Goal: Transaction & Acquisition: Purchase product/service

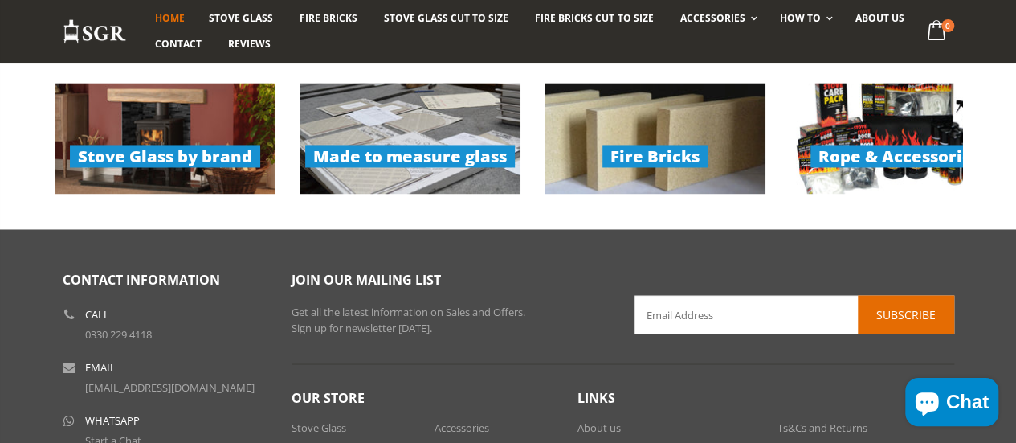
scroll to position [1124, 0]
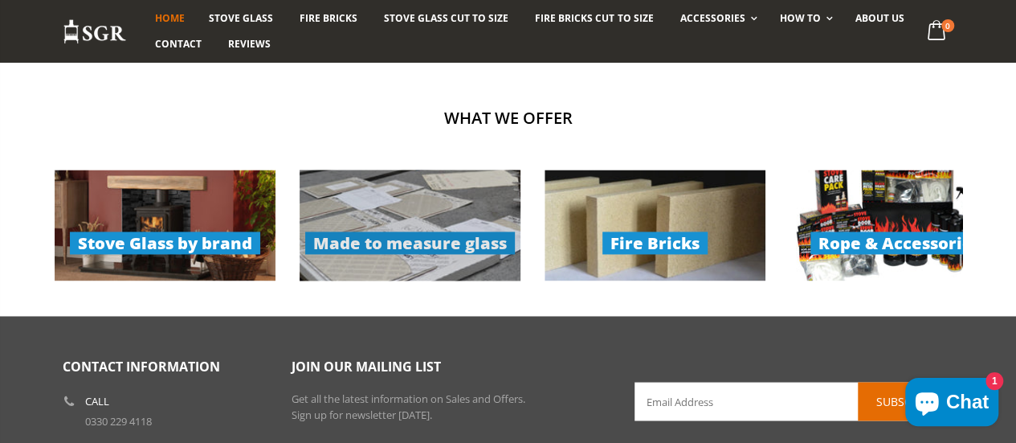
click at [360, 251] on link "Made to measure glass" at bounding box center [410, 224] width 221 height 111
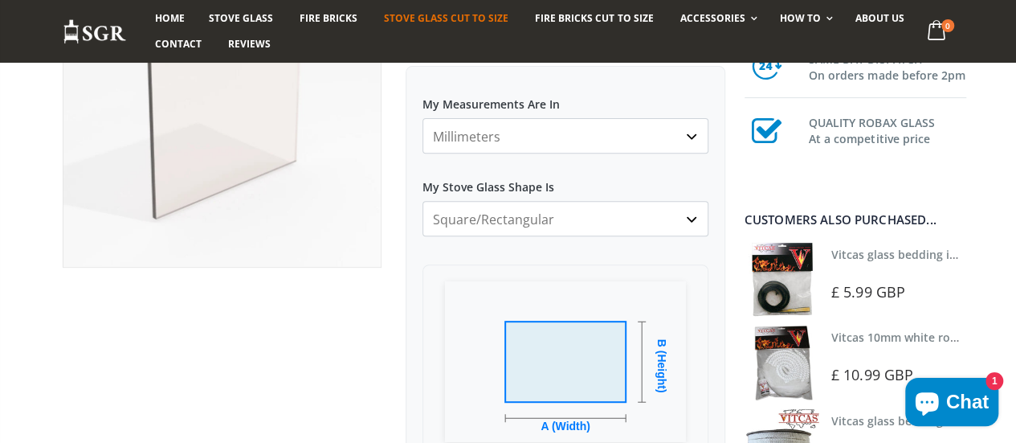
scroll to position [241, 0]
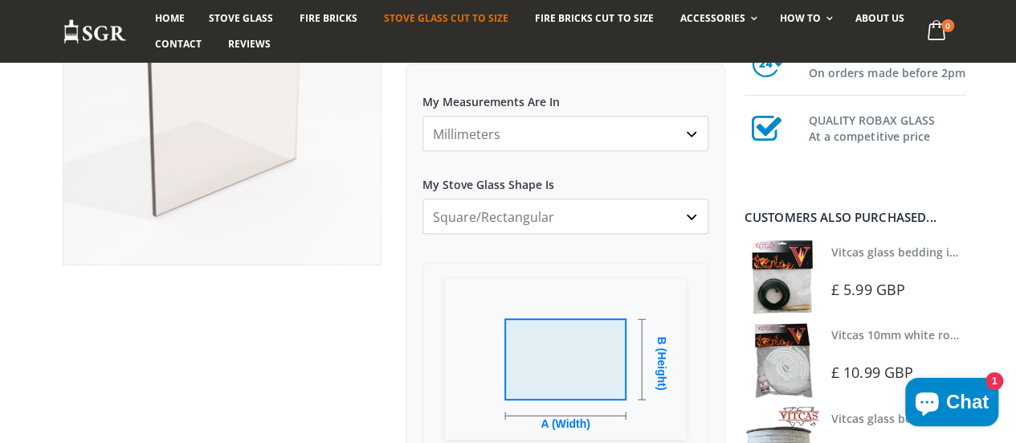
click at [620, 136] on select "Millimeters Centimeters Inches" at bounding box center [565, 133] width 286 height 35
click at [422, 116] on select "Millimeters Centimeters Inches" at bounding box center [565, 133] width 286 height 35
click at [561, 131] on select "Millimeters Centimeters Inches" at bounding box center [565, 133] width 286 height 35
select select "mm"
click at [422, 116] on select "Millimeters Centimeters Inches" at bounding box center [565, 133] width 286 height 35
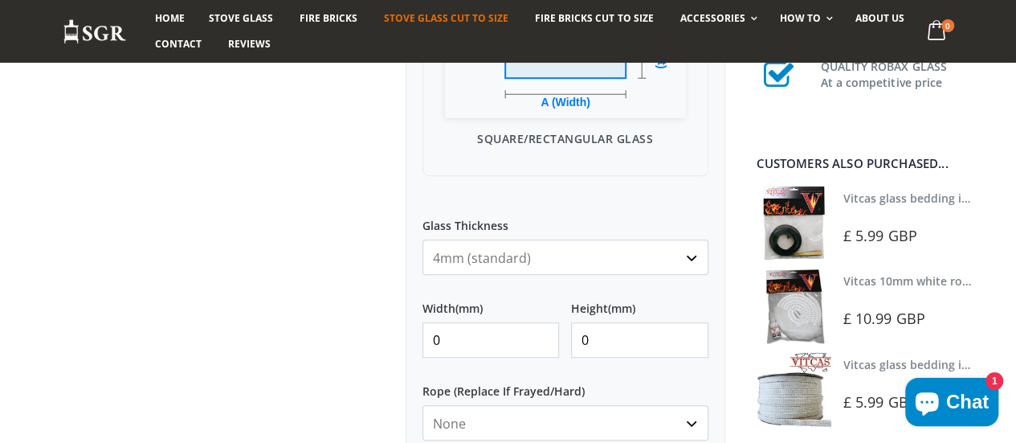
scroll to position [642, 0]
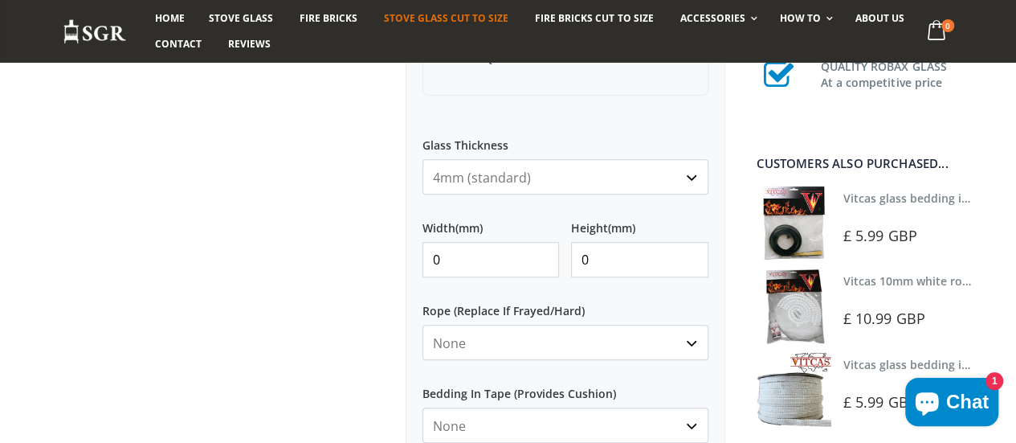
click at [461, 259] on input "0" at bounding box center [490, 259] width 137 height 35
type input "230"
click at [636, 264] on input "0" at bounding box center [639, 259] width 137 height 35
click at [586, 300] on label "Rope (Replace If Frayed/Hard)" at bounding box center [565, 303] width 286 height 29
click at [586, 324] on select "None 3mm White 6mm White 8mm White 10mm White 12mm White 6mm Black 8mm Black 10…" at bounding box center [565, 341] width 286 height 35
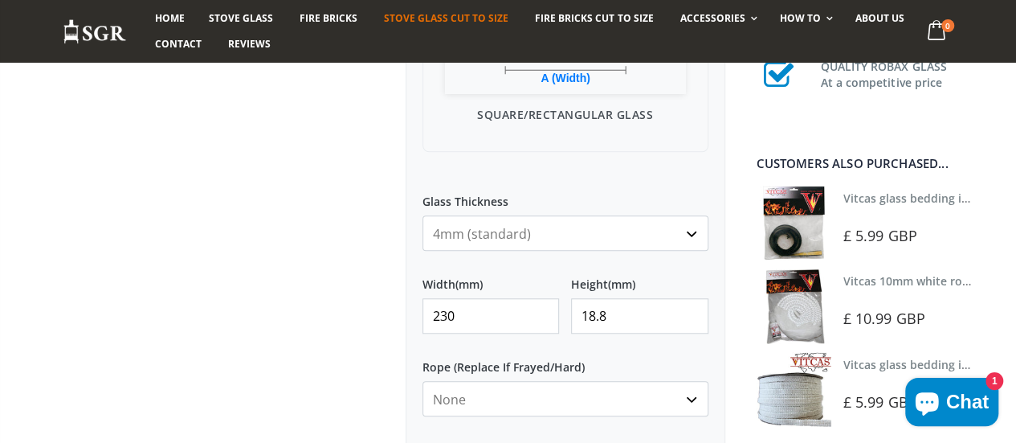
scroll to position [562, 0]
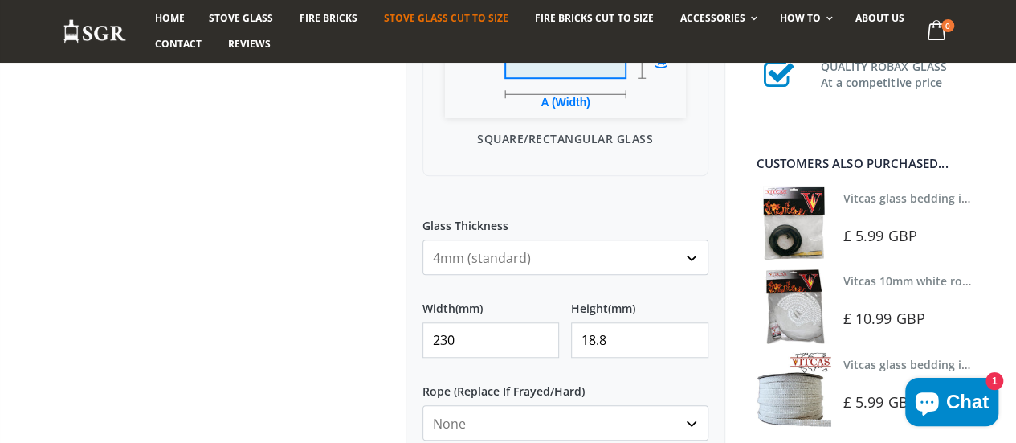
click at [697, 257] on select "4mm (standard) 5mm (gas fires with baffled flue) 3mm (For Use In Stoves With Th…" at bounding box center [565, 256] width 286 height 35
click at [602, 198] on div "My Measurements Are In Millimeters Centimeters Inches For inches, please enter …" at bounding box center [566, 231] width 320 height 978
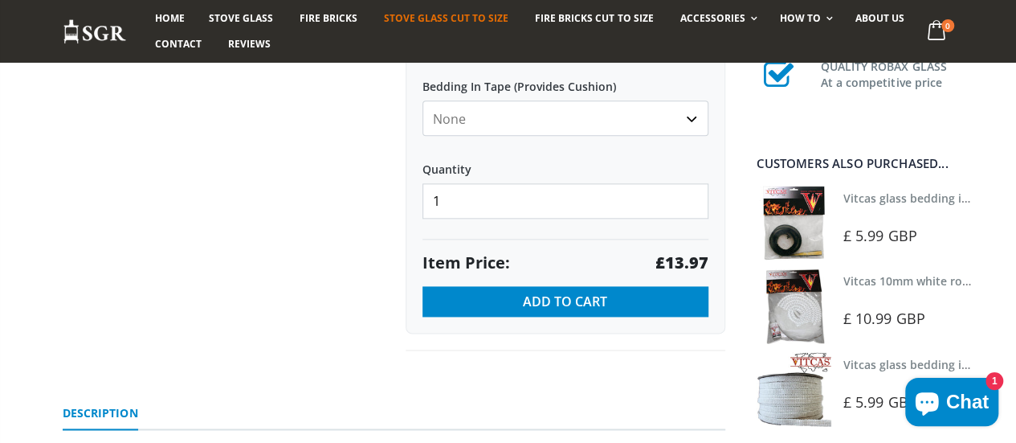
scroll to position [964, 0]
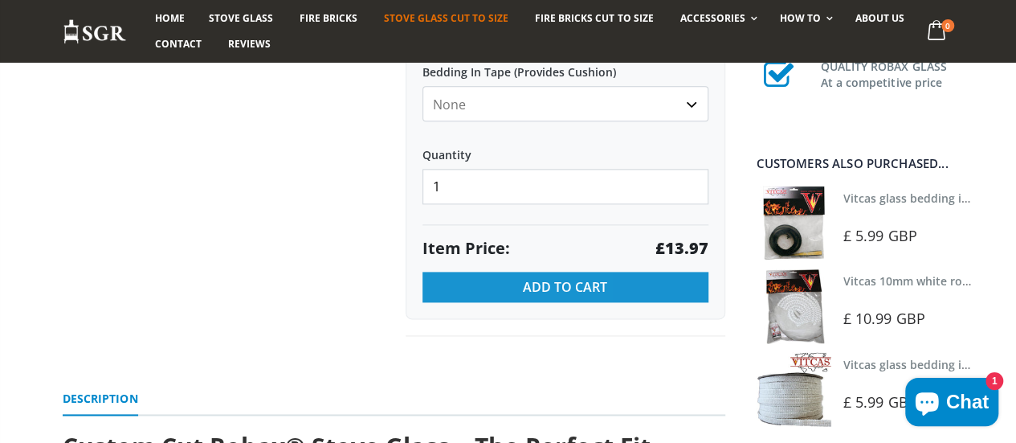
click at [571, 279] on span "Add to Cart" at bounding box center [565, 287] width 84 height 18
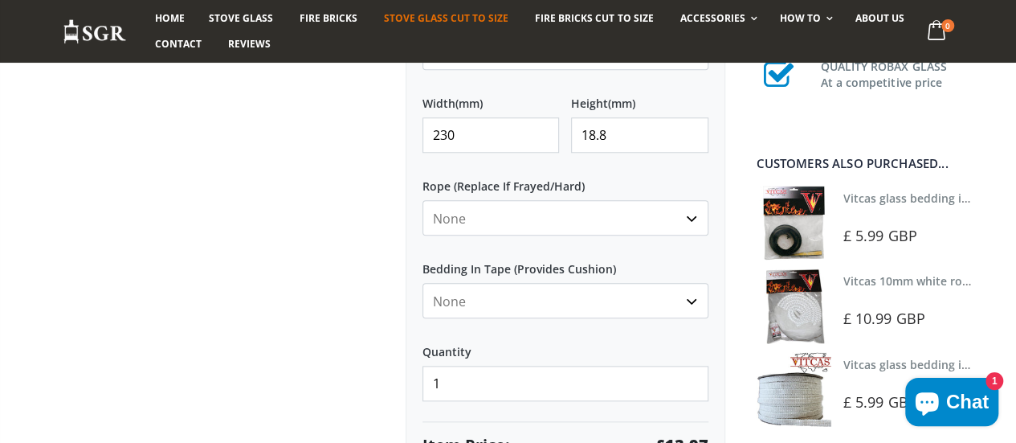
scroll to position [723, 0]
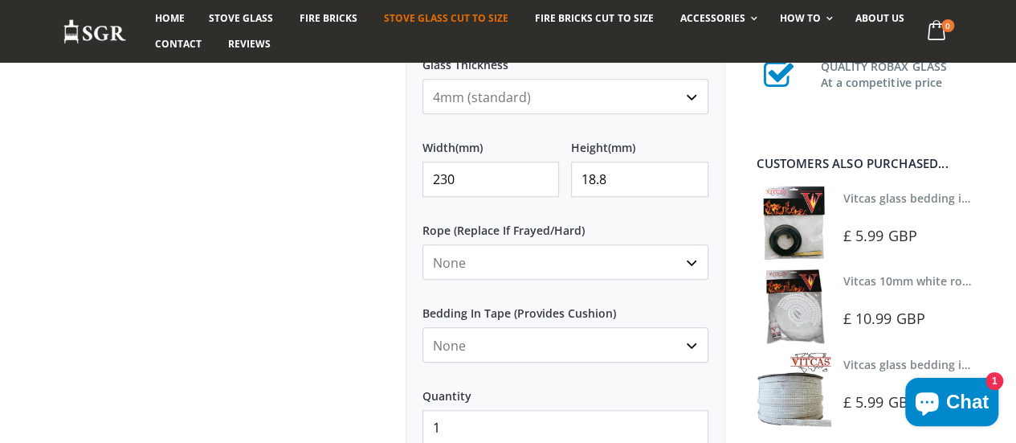
click at [639, 177] on input "18.8" at bounding box center [639, 178] width 137 height 35
click at [601, 179] on input "18.8" at bounding box center [639, 178] width 137 height 35
click at [631, 184] on input "188" at bounding box center [639, 178] width 137 height 35
type input "188"
click at [377, 251] on div at bounding box center [223, 20] width 344 height 1113
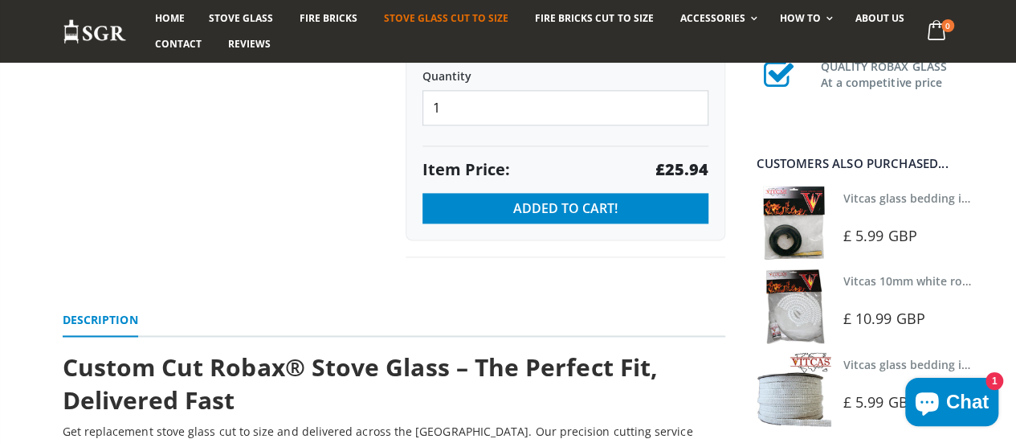
scroll to position [1044, 0]
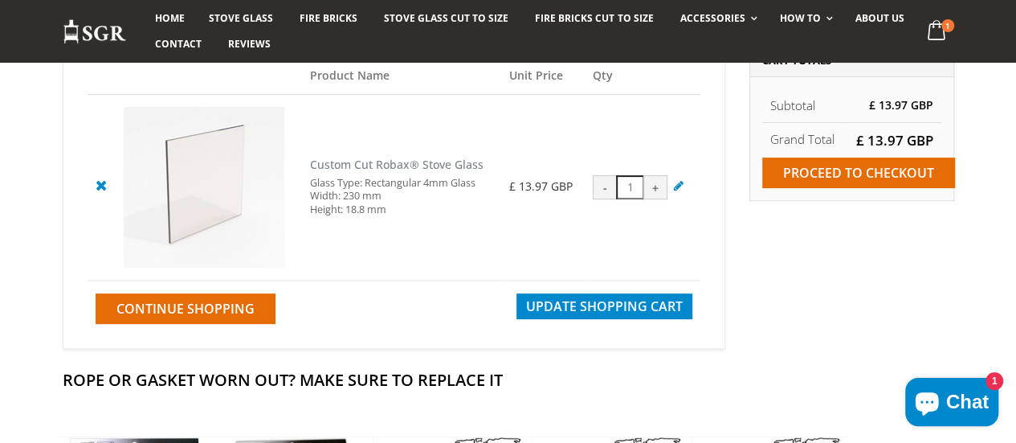
scroll to position [241, 0]
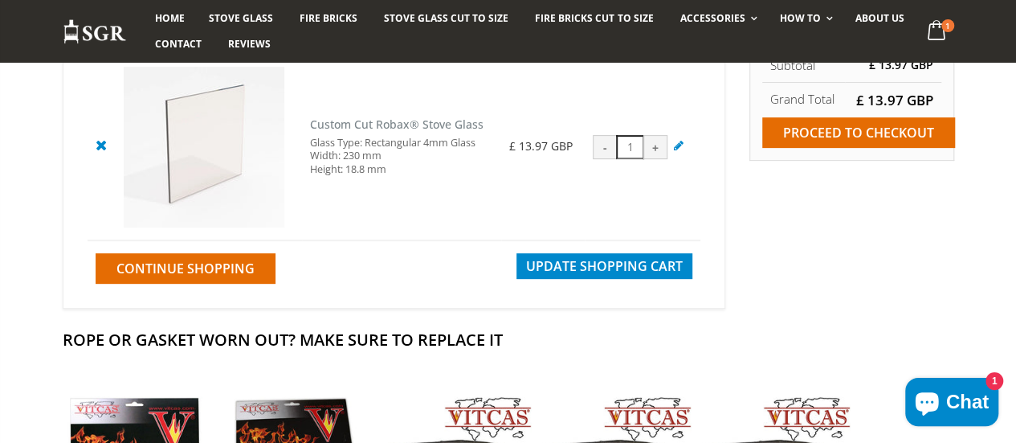
click at [91, 145] on icon at bounding box center [101, 144] width 20 height 19
